Goal: Information Seeking & Learning: Understand process/instructions

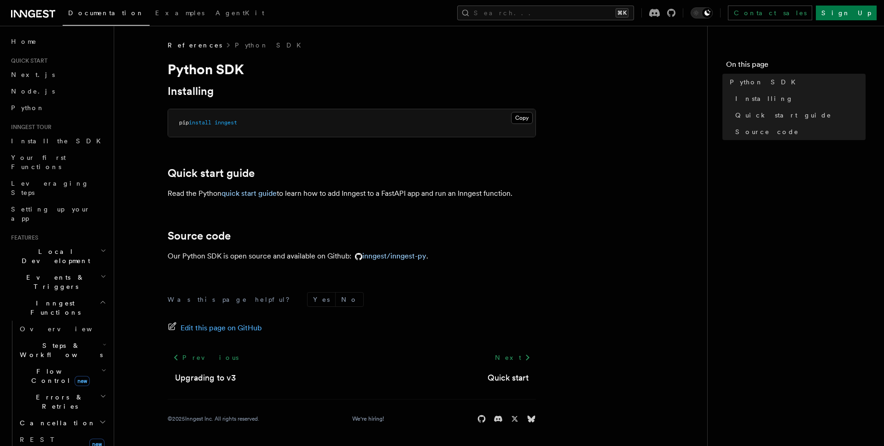
drag, startPoint x: 598, startPoint y: 213, endPoint x: 563, endPoint y: 204, distance: 36.3
click at [598, 214] on article "References Python SDK Python SDK Installing Copy Copied pip install inngest Qui…" at bounding box center [411, 243] width 564 height 405
click at [69, 161] on link "Your first Functions" at bounding box center [57, 162] width 101 height 26
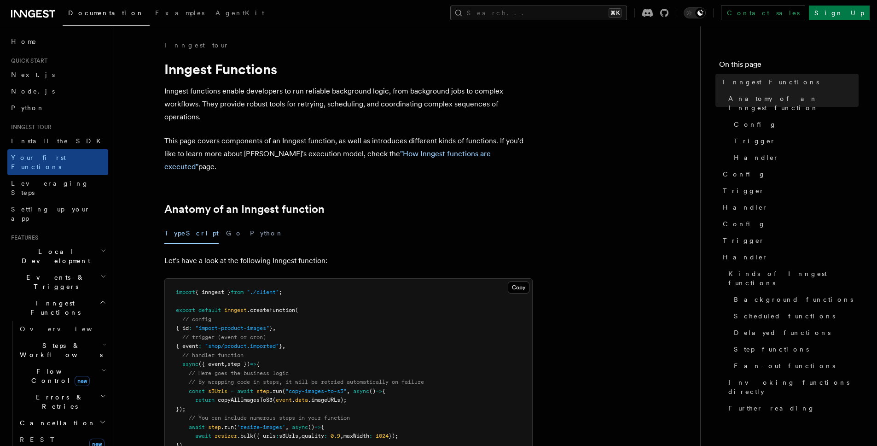
click at [218, 223] on div "TypeScript Go Python" at bounding box center [348, 233] width 368 height 21
click at [250, 223] on button "Python" at bounding box center [267, 233] width 34 height 21
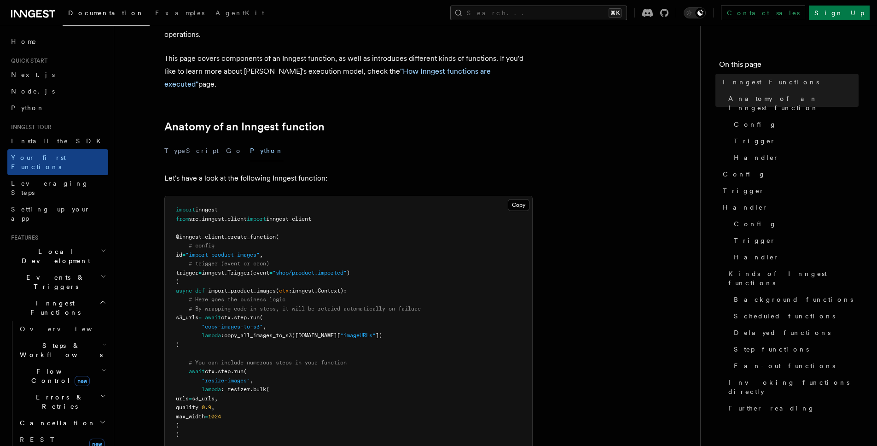
scroll to position [90, 0]
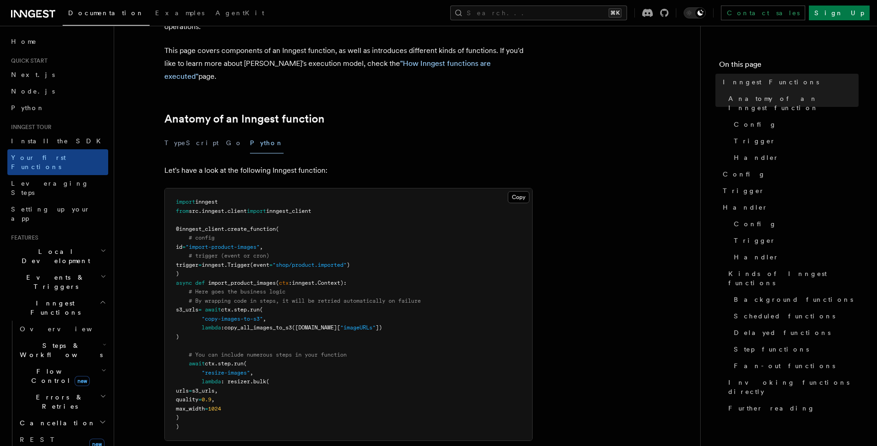
drag, startPoint x: 535, startPoint y: 180, endPoint x: 366, endPoint y: 179, distance: 169.5
click at [79, 269] on h2 "Events & Triggers" at bounding box center [57, 282] width 101 height 26
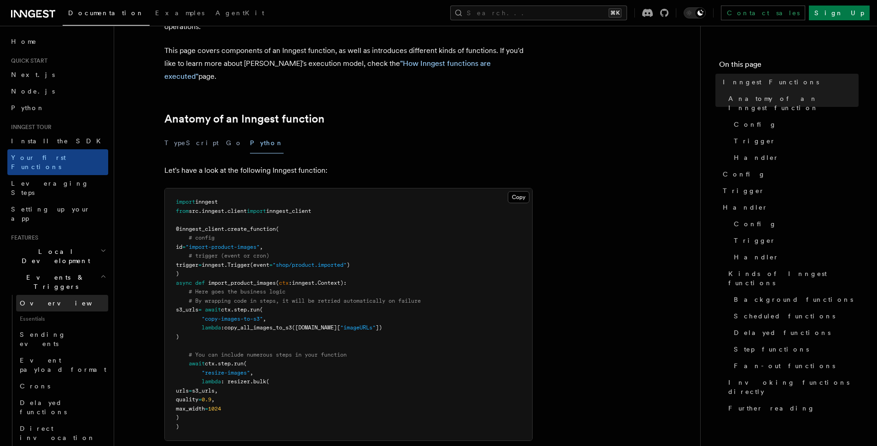
click at [55, 295] on link "Overview" at bounding box center [62, 303] width 92 height 17
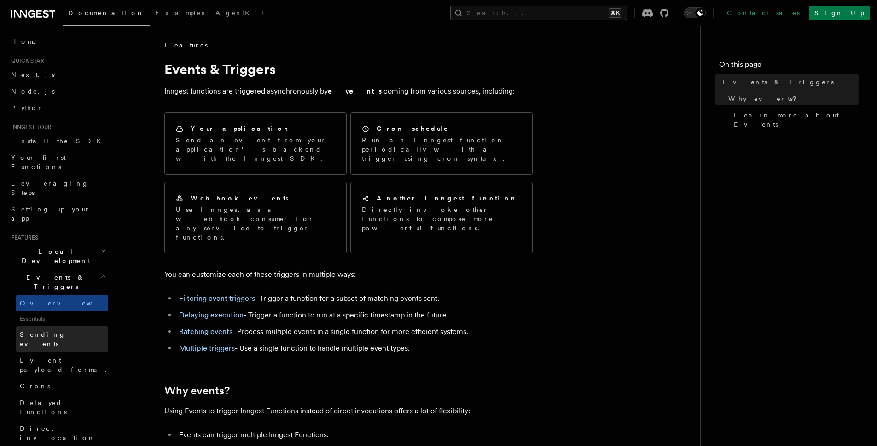
click at [58, 326] on link "Sending events" at bounding box center [62, 339] width 92 height 26
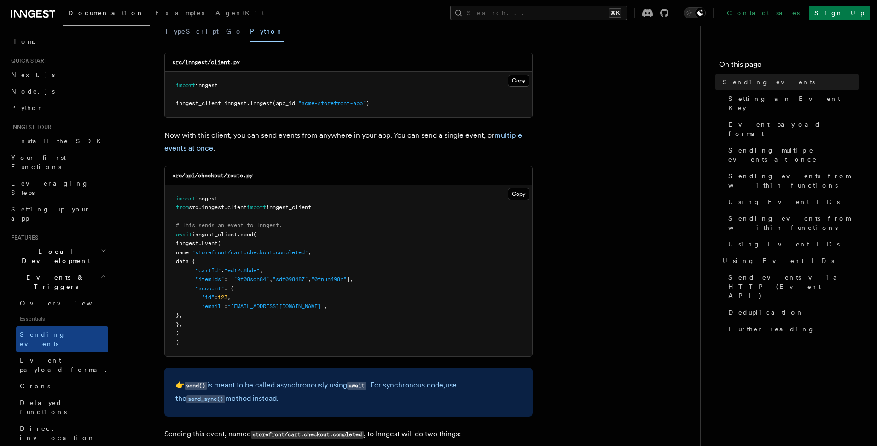
scroll to position [160, 0]
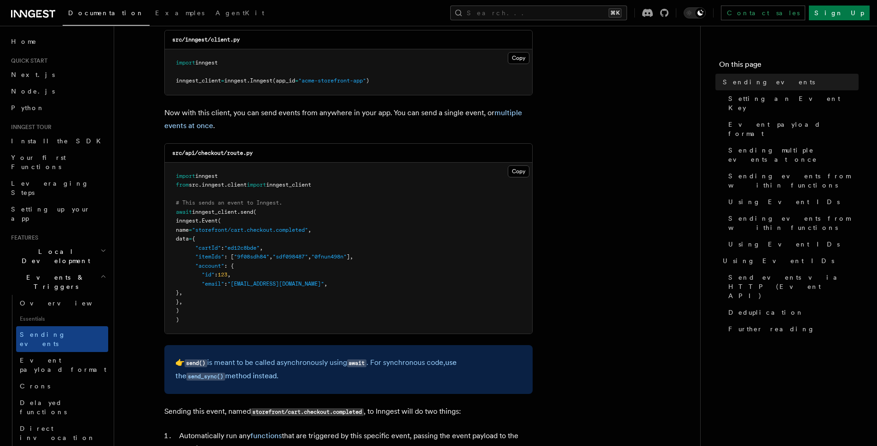
drag, startPoint x: 613, startPoint y: 152, endPoint x: 607, endPoint y: 146, distance: 9.1
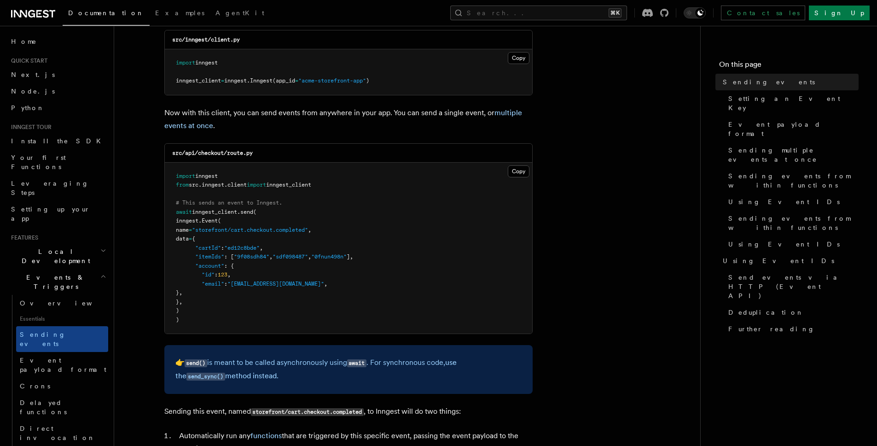
click at [500, 204] on pre "import inngest from src . inngest . client import inngest_client # This sends a…" at bounding box center [349, 248] width 368 height 171
